Goal: Information Seeking & Learning: Learn about a topic

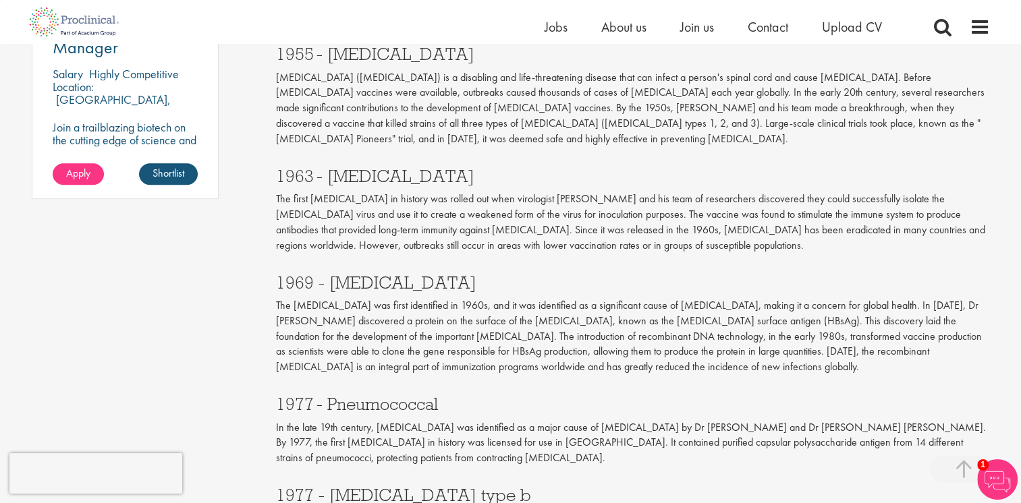
scroll to position [1147, 0]
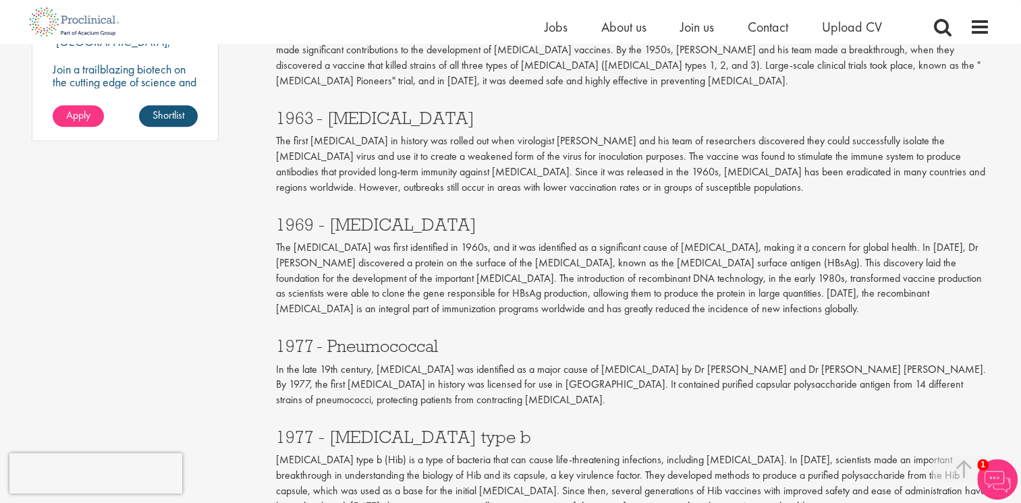
drag, startPoint x: 571, startPoint y: 395, endPoint x: 267, endPoint y: 391, distance: 304.4
click at [661, 240] on p "The [MEDICAL_DATA] was first identified in 1960s, and it was identified as a si…" at bounding box center [633, 278] width 714 height 77
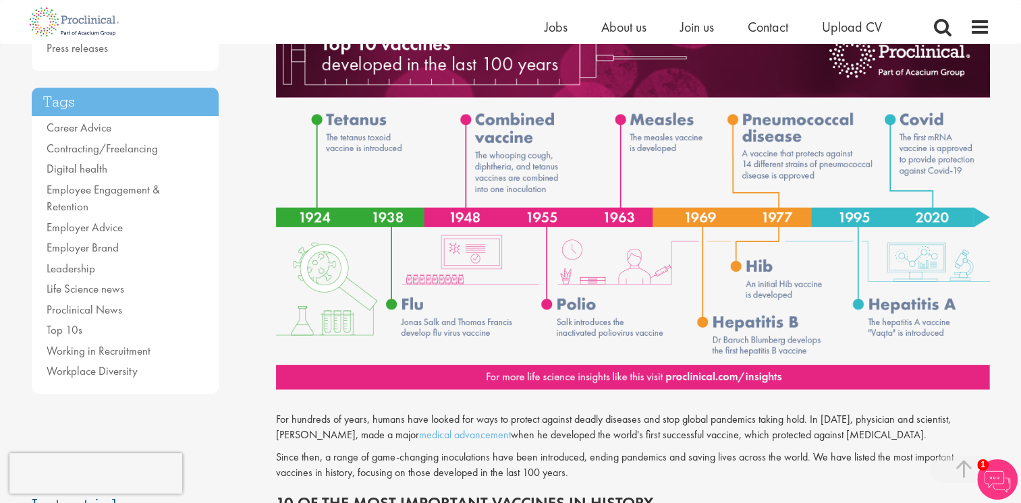
scroll to position [270, 0]
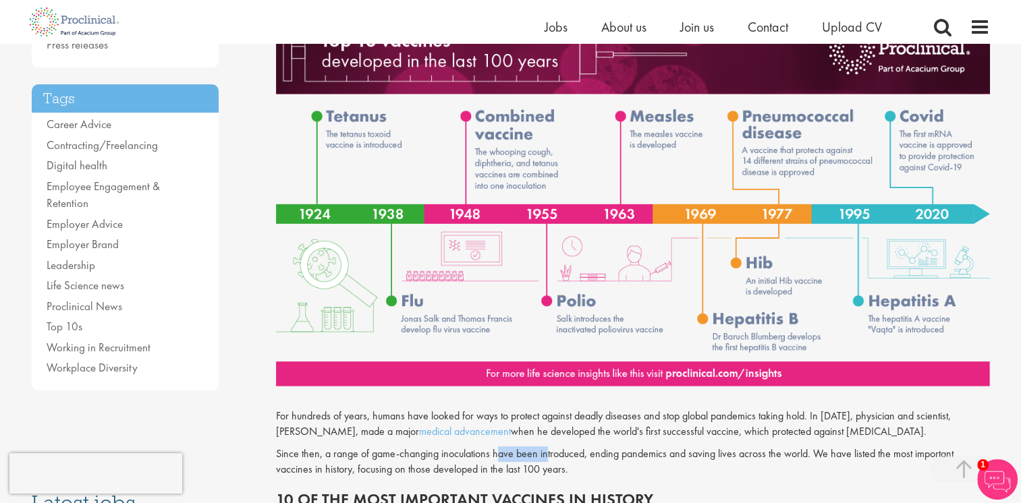
drag, startPoint x: 499, startPoint y: 460, endPoint x: 547, endPoint y: 461, distance: 47.9
click at [547, 461] on p "Since then, a range of game-changing inoculations have been introduced, ending …" at bounding box center [633, 462] width 714 height 31
drag, startPoint x: 547, startPoint y: 461, endPoint x: 532, endPoint y: 460, distance: 14.9
click at [535, 461] on p "Since then, a range of game-changing inoculations have been introduced, ending …" at bounding box center [633, 462] width 714 height 31
drag, startPoint x: 491, startPoint y: 458, endPoint x: 539, endPoint y: 458, distance: 48.6
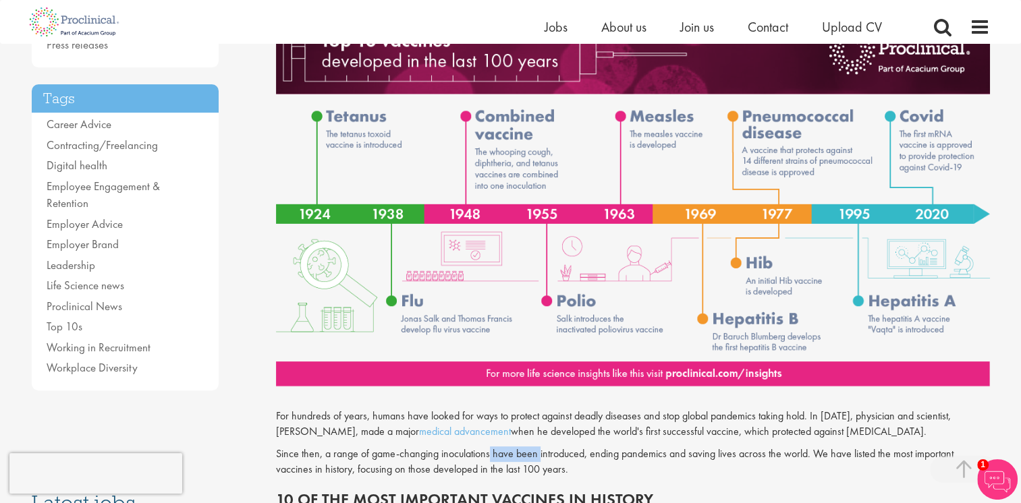
click at [539, 458] on p "Since then, a range of game-changing inoculations have been introduced, ending …" at bounding box center [633, 462] width 714 height 31
click at [527, 458] on p "Since then, a range of game-changing inoculations have been introduced, ending …" at bounding box center [633, 462] width 714 height 31
click at [526, 458] on p "Since then, a range of game-changing inoculations have been introduced, ending …" at bounding box center [633, 462] width 714 height 31
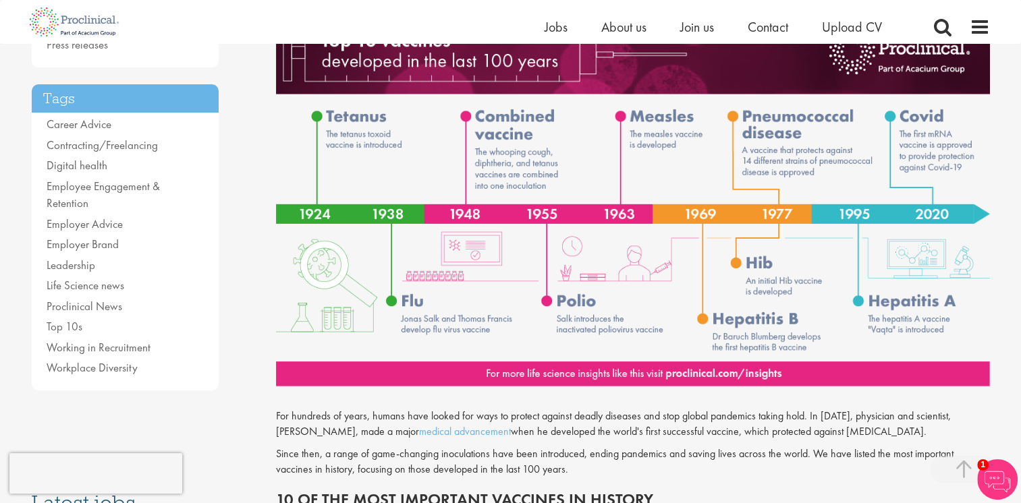
click at [551, 453] on p "Since then, a range of game-changing inoculations have been introduced, ending …" at bounding box center [633, 462] width 714 height 31
click at [678, 458] on p "Since then, a range of game-changing inoculations have been introduced, ending …" at bounding box center [633, 462] width 714 height 31
